Goal: Information Seeking & Learning: Compare options

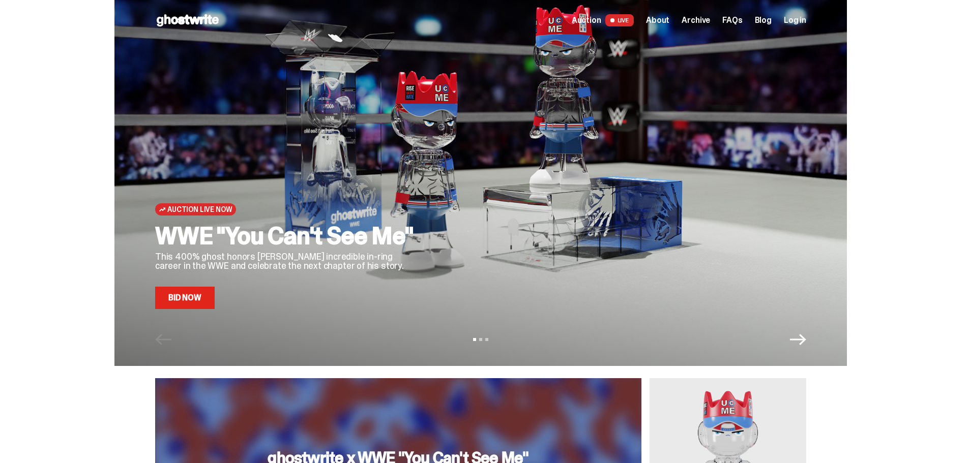
click at [231, 265] on p "This 400% ghost honors [PERSON_NAME] incredible in-ring career in the WWE and c…" at bounding box center [287, 261] width 264 height 18
click at [204, 302] on link "Bid Now" at bounding box center [185, 298] width 60 height 22
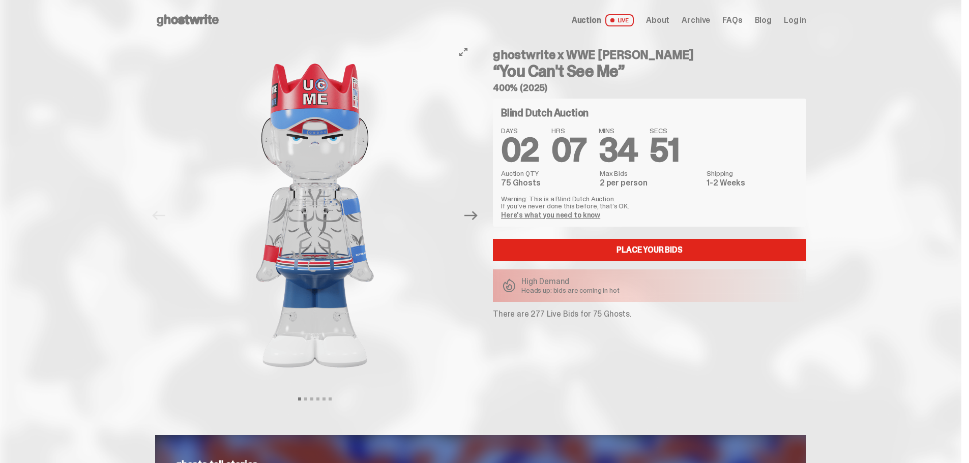
click at [313, 137] on img at bounding box center [315, 216] width 280 height 350
click at [473, 219] on icon "Next" at bounding box center [470, 215] width 13 height 13
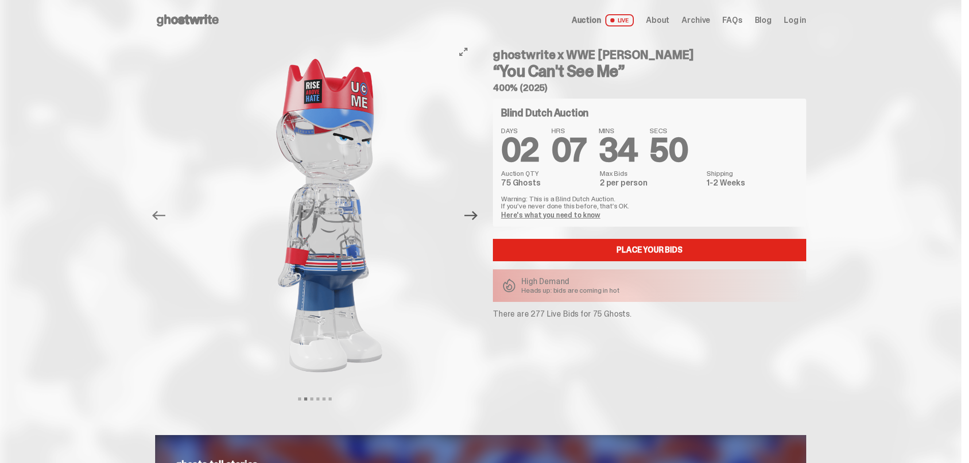
click at [473, 219] on icon "Next" at bounding box center [470, 215] width 13 height 13
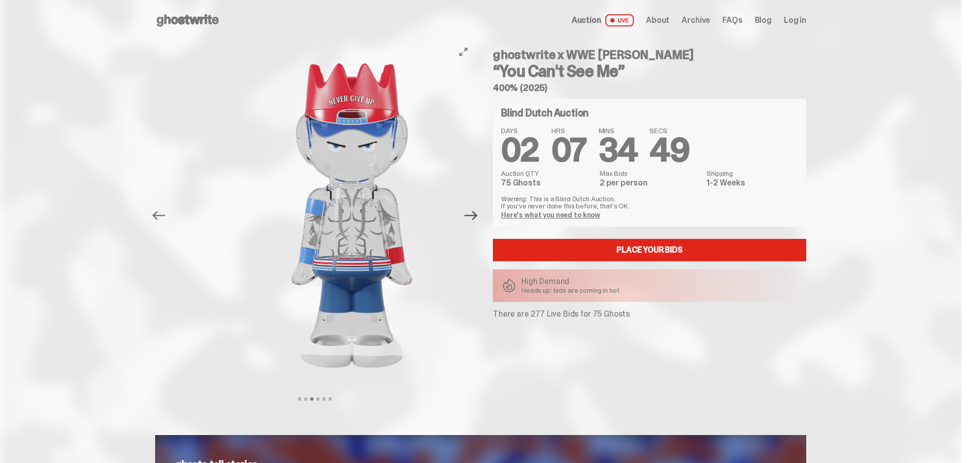
click at [473, 219] on icon "Next" at bounding box center [470, 215] width 13 height 13
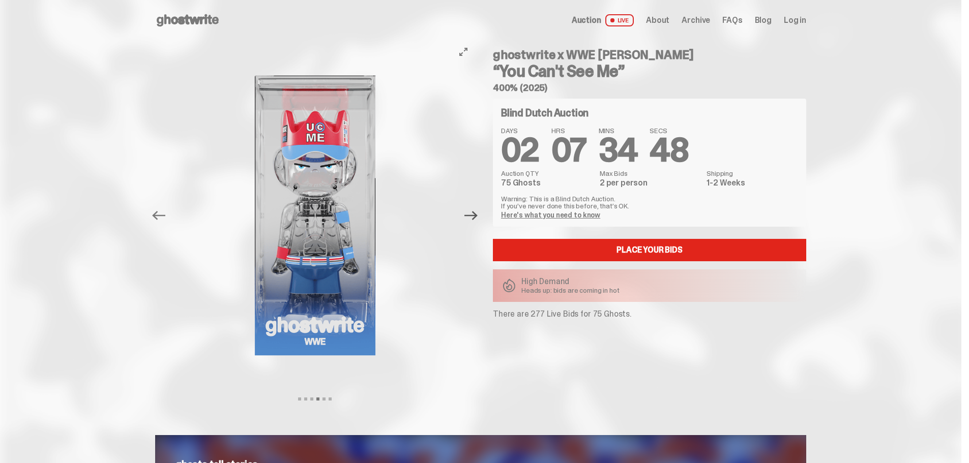
click at [473, 219] on icon "Next" at bounding box center [470, 215] width 13 height 13
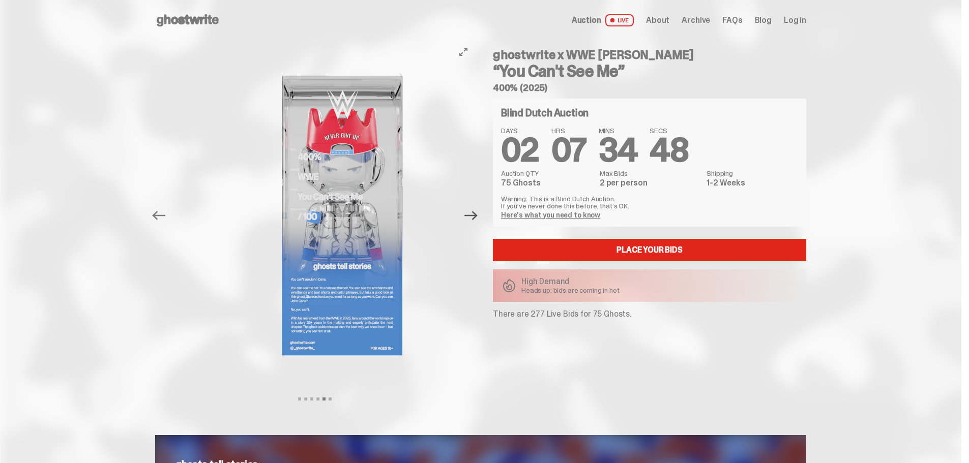
click at [473, 219] on icon "Next" at bounding box center [470, 215] width 13 height 13
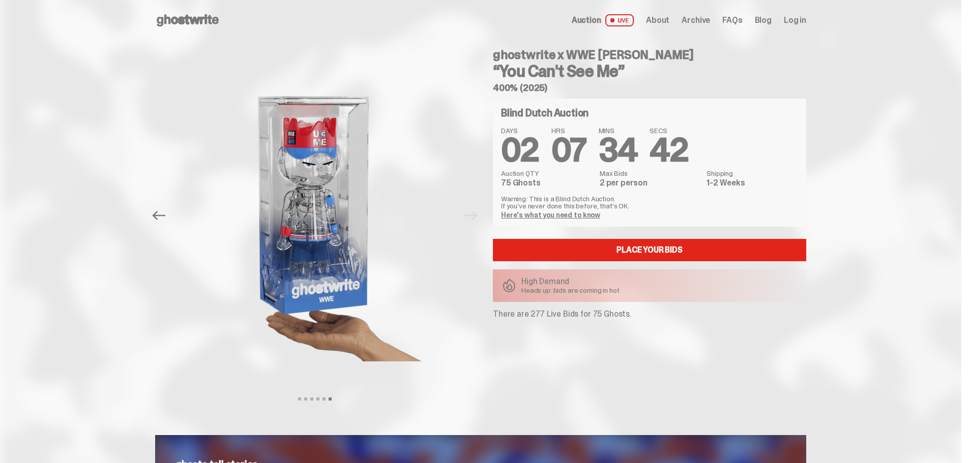
click at [219, 21] on use at bounding box center [188, 20] width 62 height 12
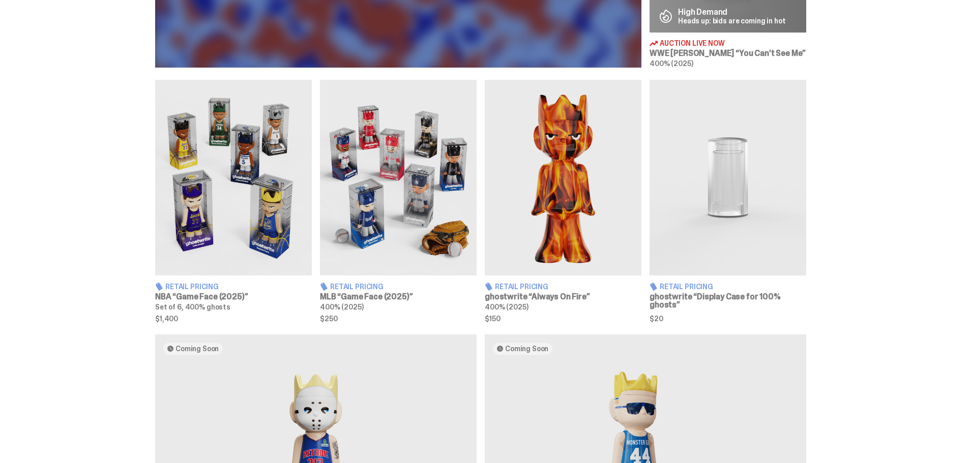
scroll to position [559, 0]
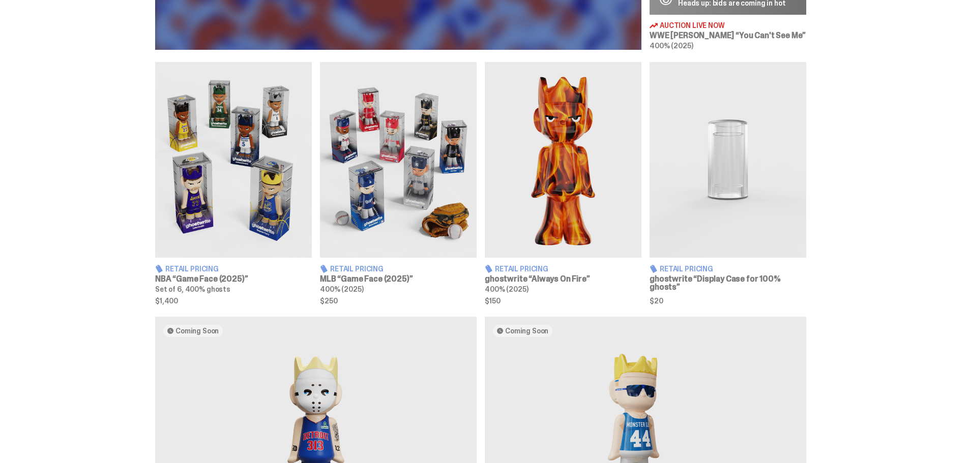
click at [373, 281] on h3 "MLB “Game Face (2025)”" at bounding box center [398, 279] width 157 height 8
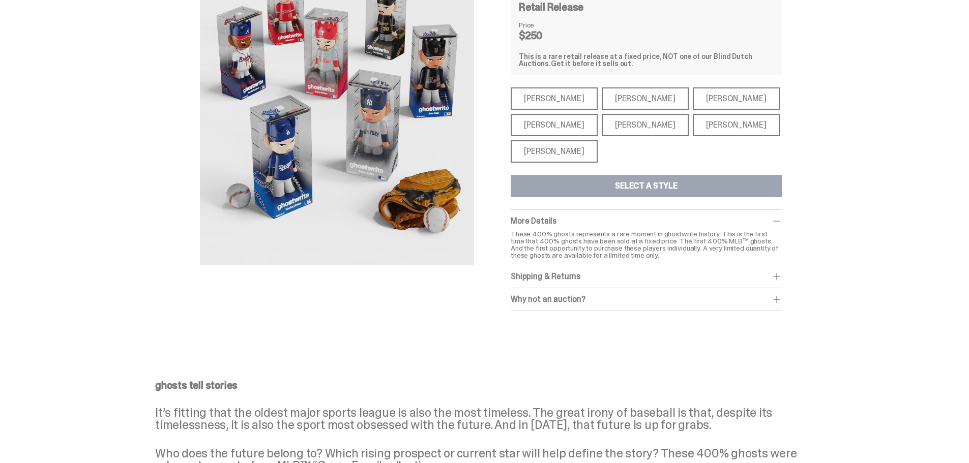
scroll to position [153, 0]
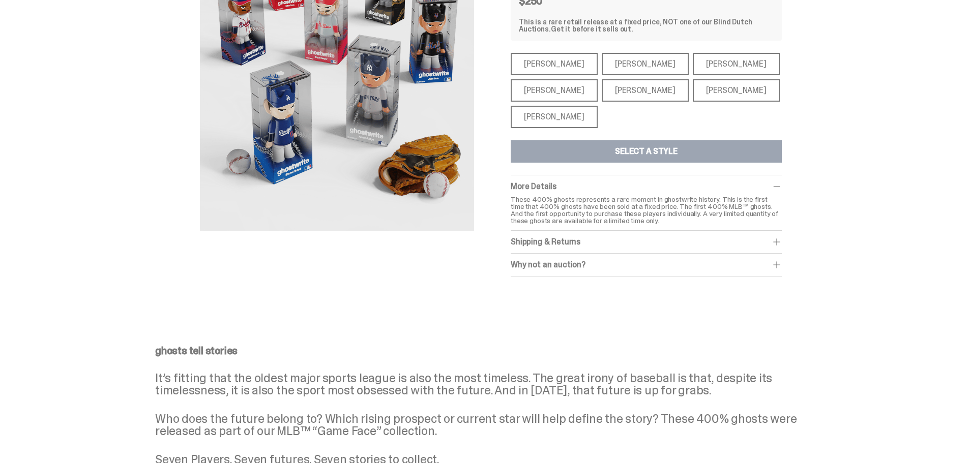
click at [570, 114] on div "[PERSON_NAME]" at bounding box center [554, 117] width 87 height 22
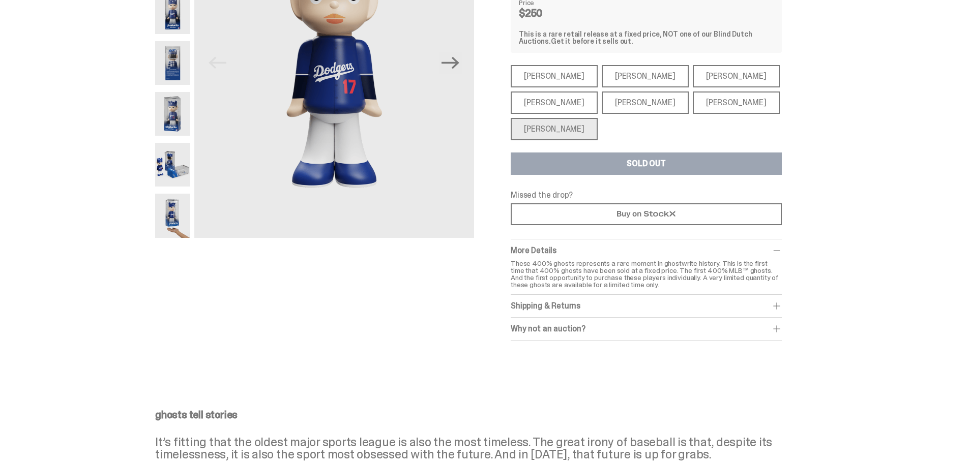
click at [537, 68] on div "[PERSON_NAME]" at bounding box center [554, 76] width 87 height 22
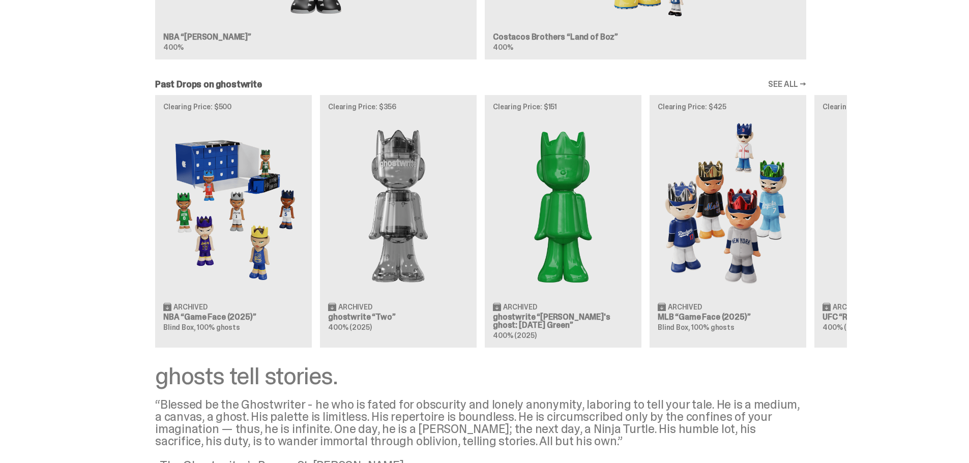
scroll to position [1068, 0]
